Goal: Find specific page/section

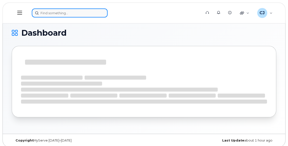
click at [83, 12] on input at bounding box center [70, 13] width 76 height 9
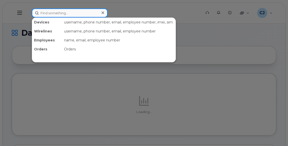
paste input "418-219-8037"
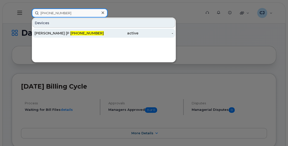
type input "418-219-8037"
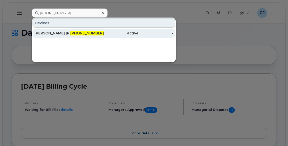
click at [78, 34] on span "418-219-8037" at bounding box center [87, 33] width 34 height 5
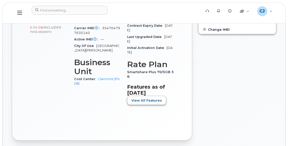
scroll to position [227, 0]
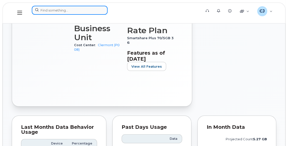
click at [77, 10] on input at bounding box center [70, 10] width 76 height 9
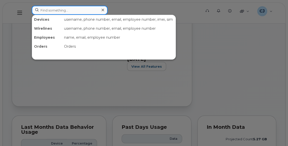
paste input "[PERSON_NAME]"
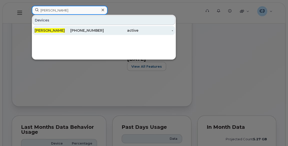
type input "[PERSON_NAME]"
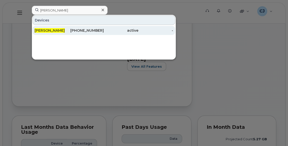
click at [75, 29] on div "[PHONE_NUMBER]" at bounding box center [86, 30] width 35 height 5
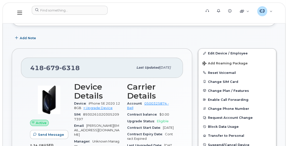
scroll to position [68, 0]
